Goal: Information Seeking & Learning: Learn about a topic

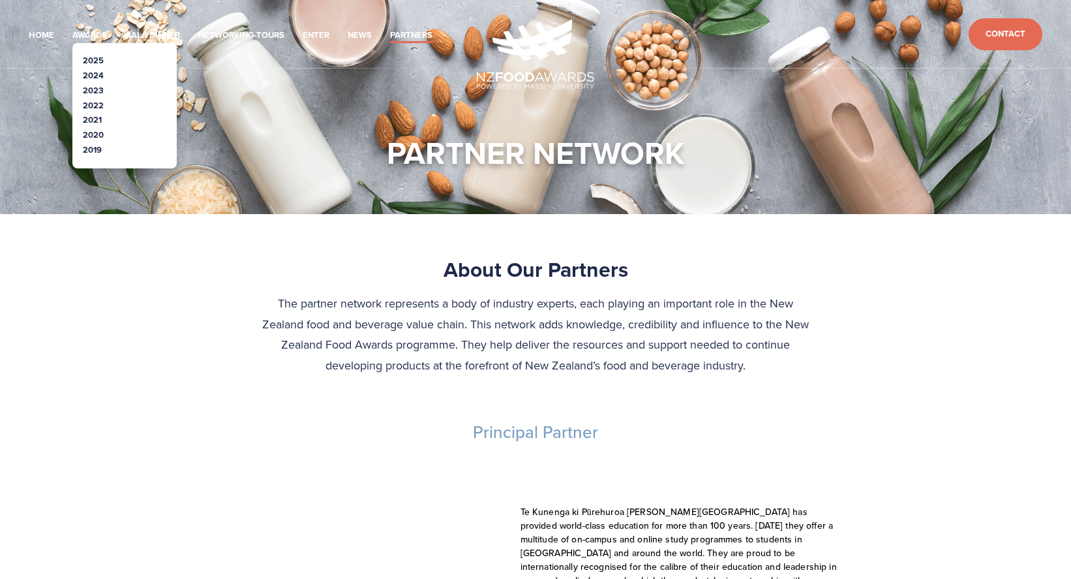
click at [96, 58] on link "2025" at bounding box center [93, 60] width 21 height 12
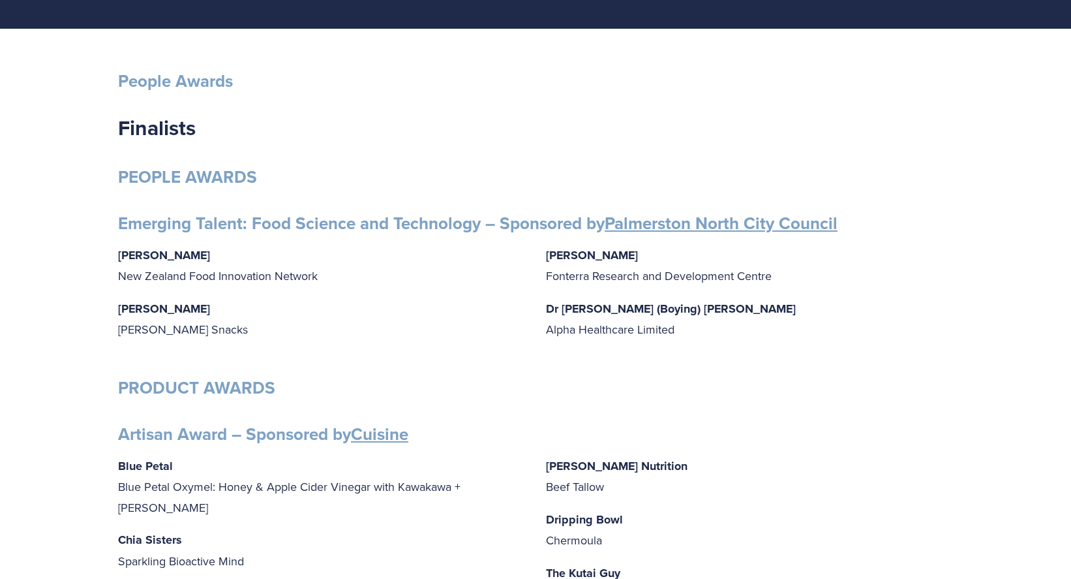
scroll to position [130, 0]
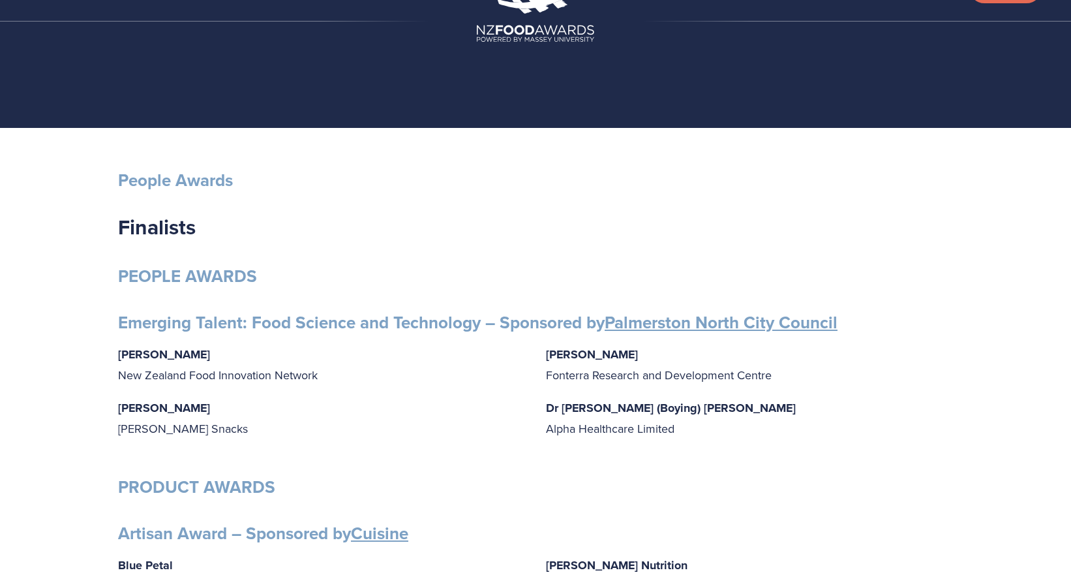
scroll to position [0, 0]
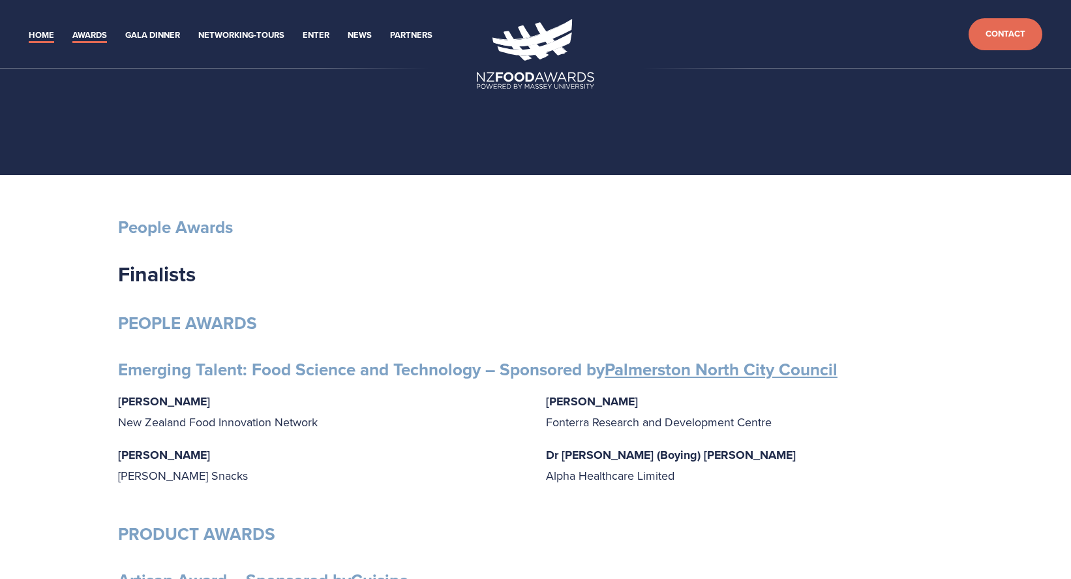
click at [33, 36] on link "Home" at bounding box center [41, 35] width 25 height 15
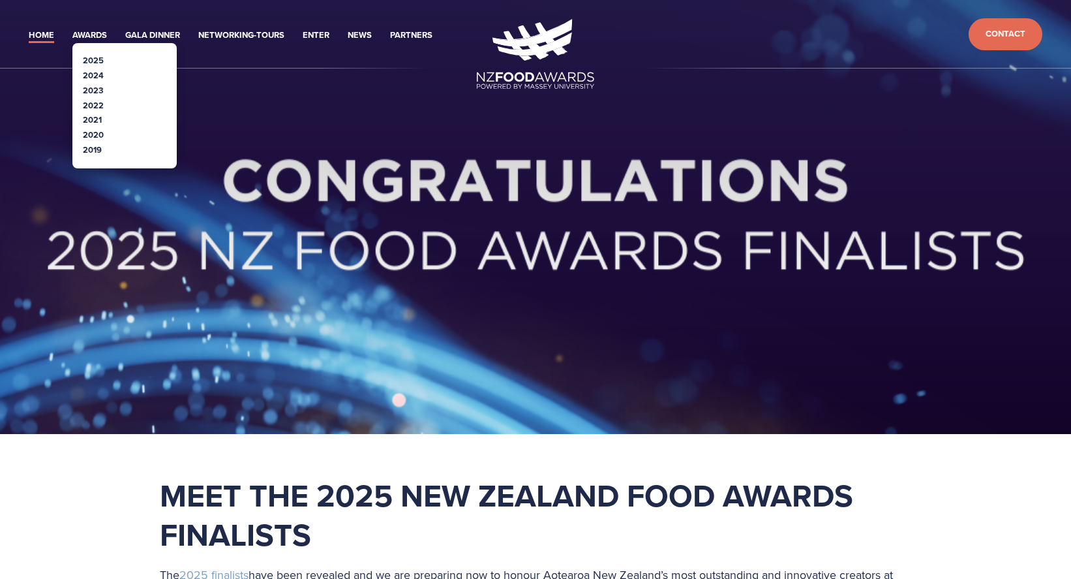
click at [86, 57] on link "2025" at bounding box center [93, 60] width 21 height 12
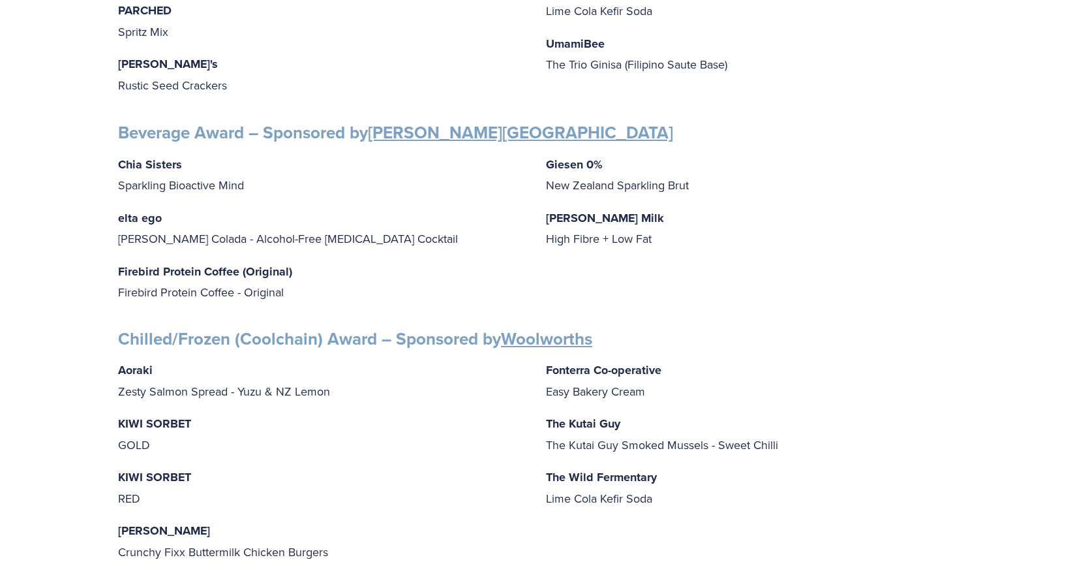
scroll to position [783, 0]
